Goal: Task Accomplishment & Management: Manage account settings

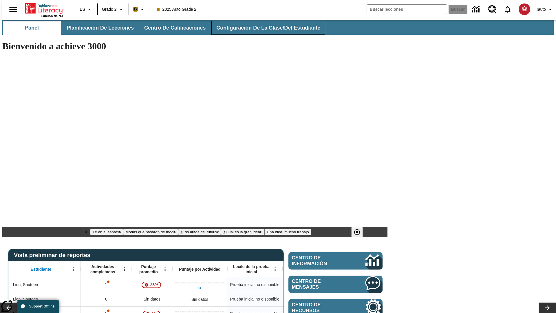
click at [262, 28] on span "Configuración de la clase/del estudiante" at bounding box center [268, 28] width 104 height 7
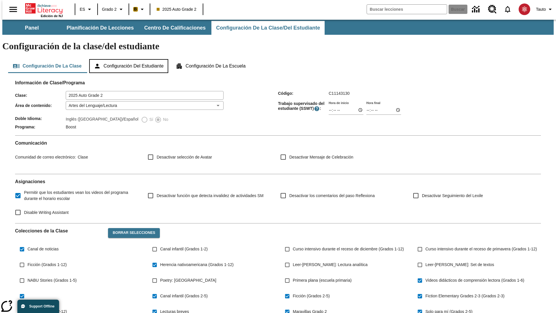
click at [129, 59] on button "Configuración del estudiante" at bounding box center [128, 66] width 79 height 14
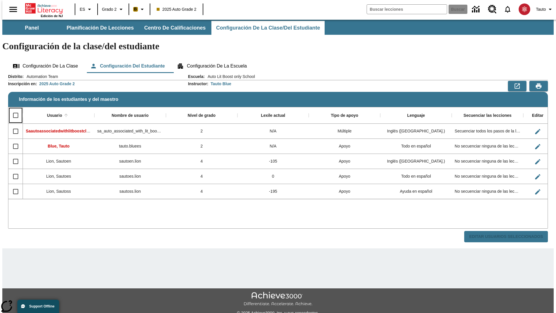
click at [13, 109] on input "Select all rows" at bounding box center [16, 115] width 12 height 12
checkbox input "true"
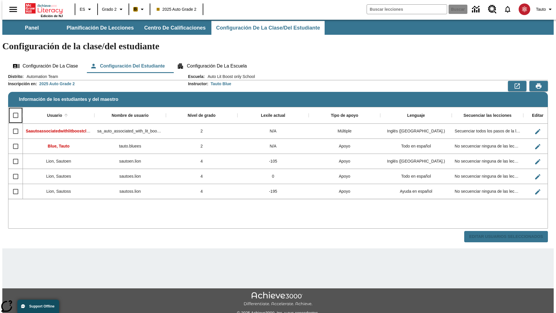
checkbox input "true"
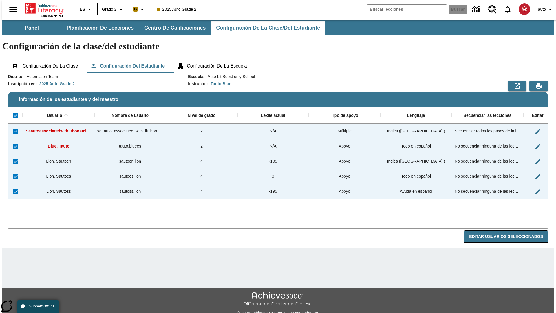
click at [511, 231] on button "Editar Usuarios Seleccionados" at bounding box center [506, 236] width 84 height 11
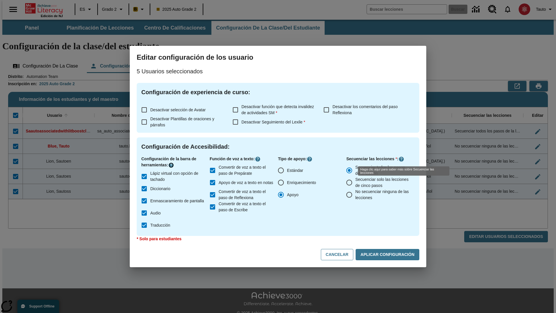
click at [172, 165] on icon "Haga clic aquí para saber más sobre" at bounding box center [171, 165] width 6 height 6
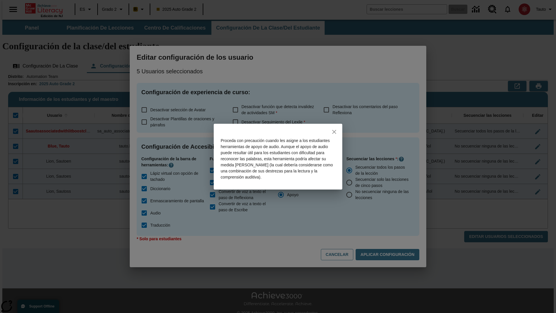
click at [334, 132] on icon "close" at bounding box center [334, 132] width 4 height 4
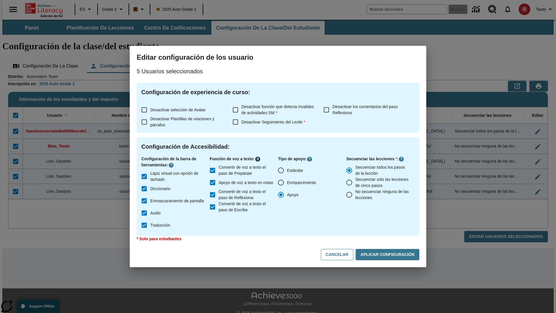
click at [259, 159] on icon "Haga clic aquí para saber más sobre" at bounding box center [258, 159] width 6 height 6
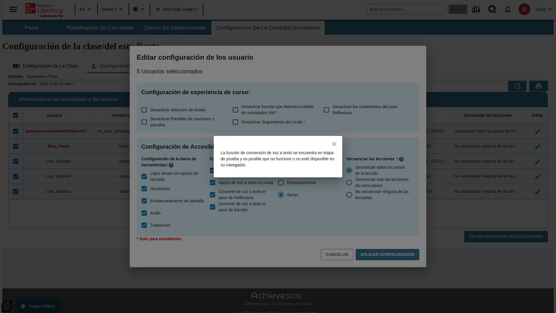
click at [334, 144] on icon "close" at bounding box center [334, 144] width 4 height 4
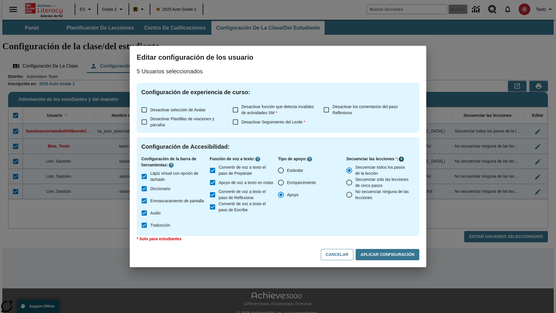
click at [402, 159] on icon "Haga clic aquí para saber más sobre" at bounding box center [402, 159] width 6 height 6
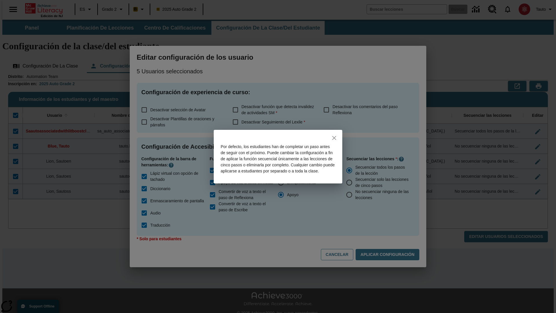
click at [334, 136] on icon "close" at bounding box center [334, 138] width 4 height 4
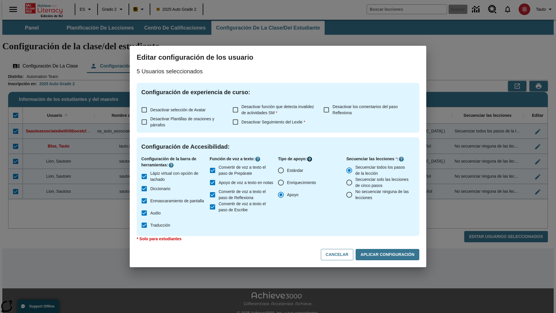
click at [311, 159] on icon "Haga clic aquí para saber más sobre" at bounding box center [310, 159] width 6 height 6
